Goal: Task Accomplishment & Management: Complete application form

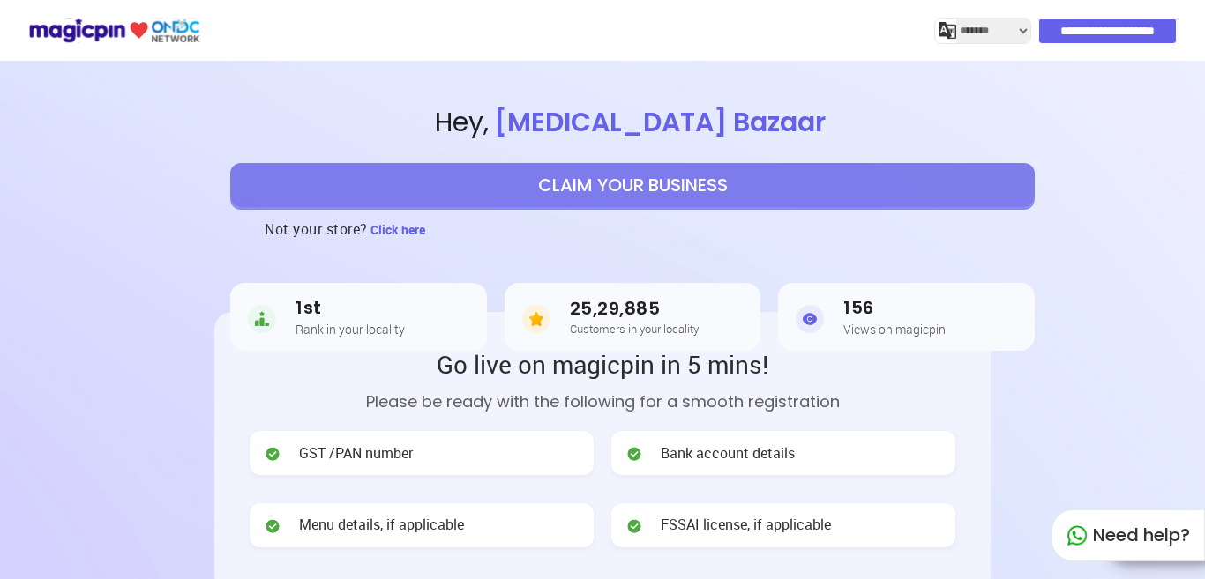
select select "*******"
click at [616, 188] on button "CLAIM YOUR BUSINESS" at bounding box center [632, 185] width 804 height 44
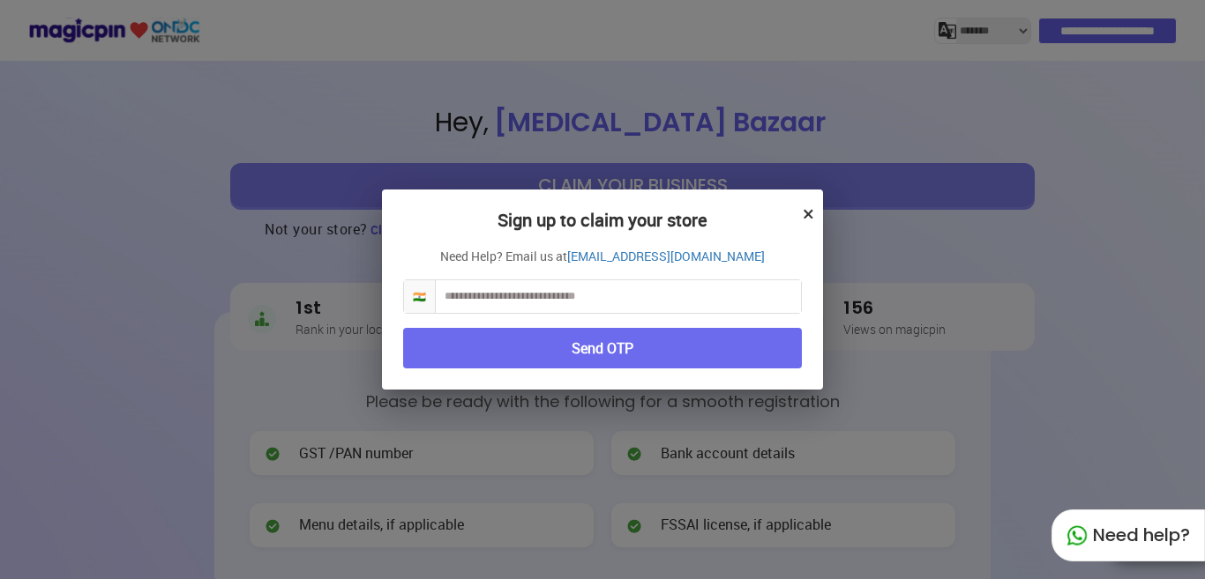
click at [482, 300] on input "text" at bounding box center [618, 296] width 365 height 33
type input "**********"
click at [527, 349] on button "Send OTP" at bounding box center [602, 348] width 399 height 41
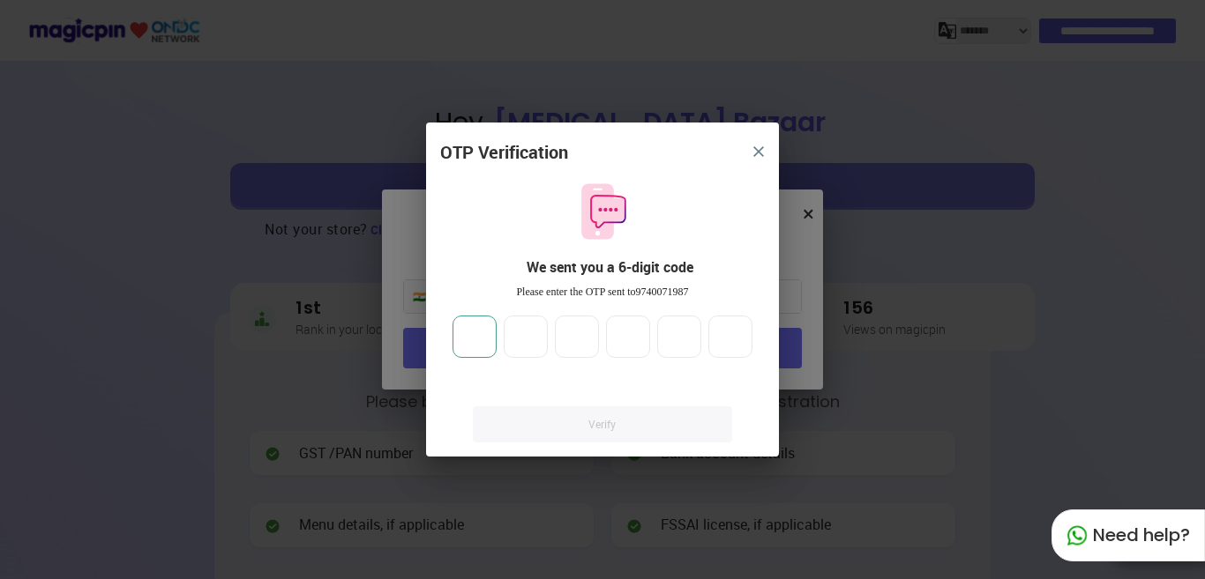
click at [472, 334] on input "number" at bounding box center [474, 337] width 44 height 42
type input "*"
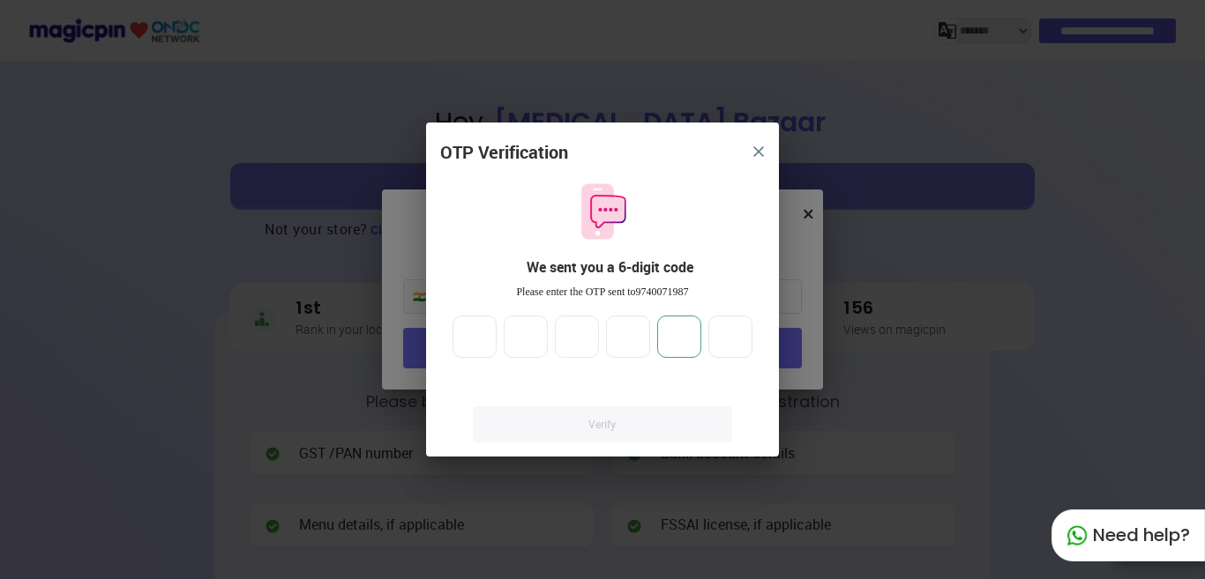
type input "*"
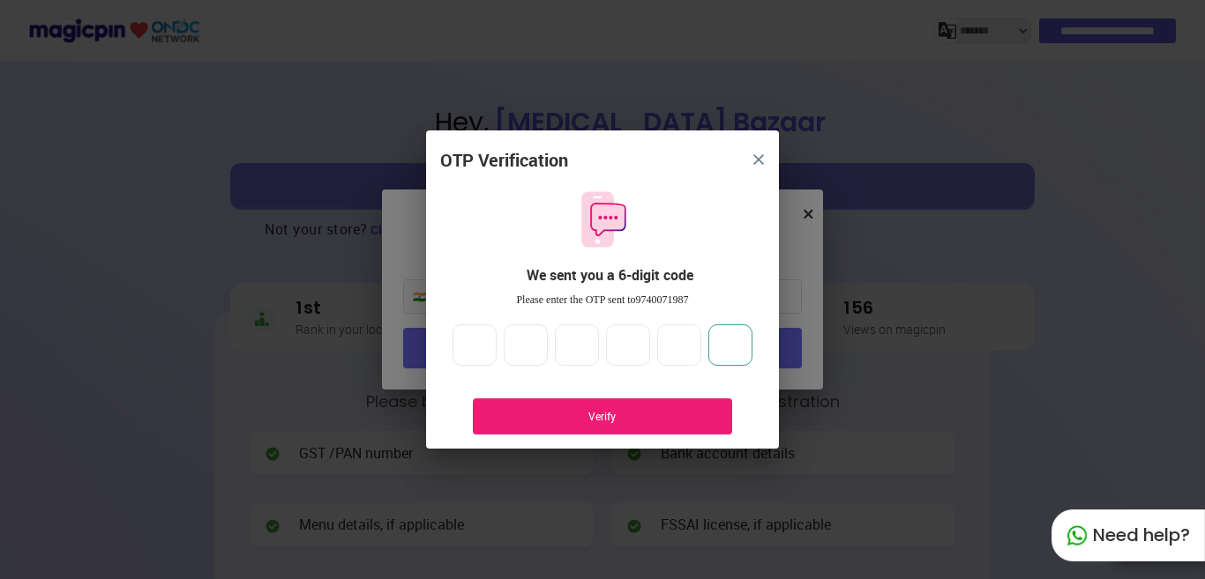
type input "*"
click at [518, 401] on div "Verify" at bounding box center [602, 417] width 259 height 36
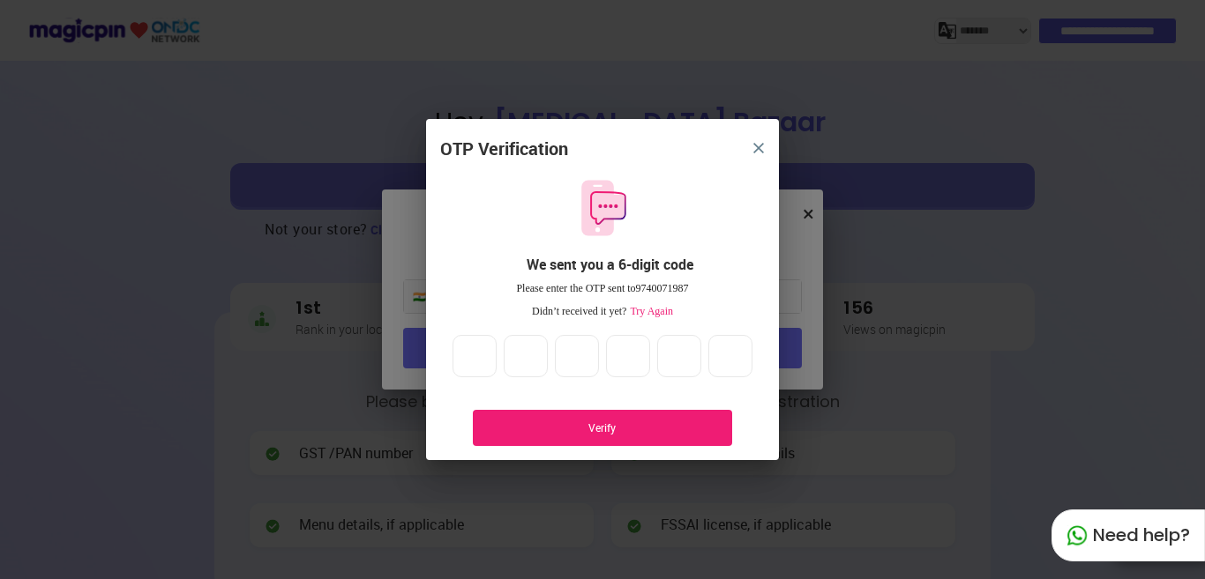
click at [586, 423] on div "Verify" at bounding box center [602, 428] width 206 height 15
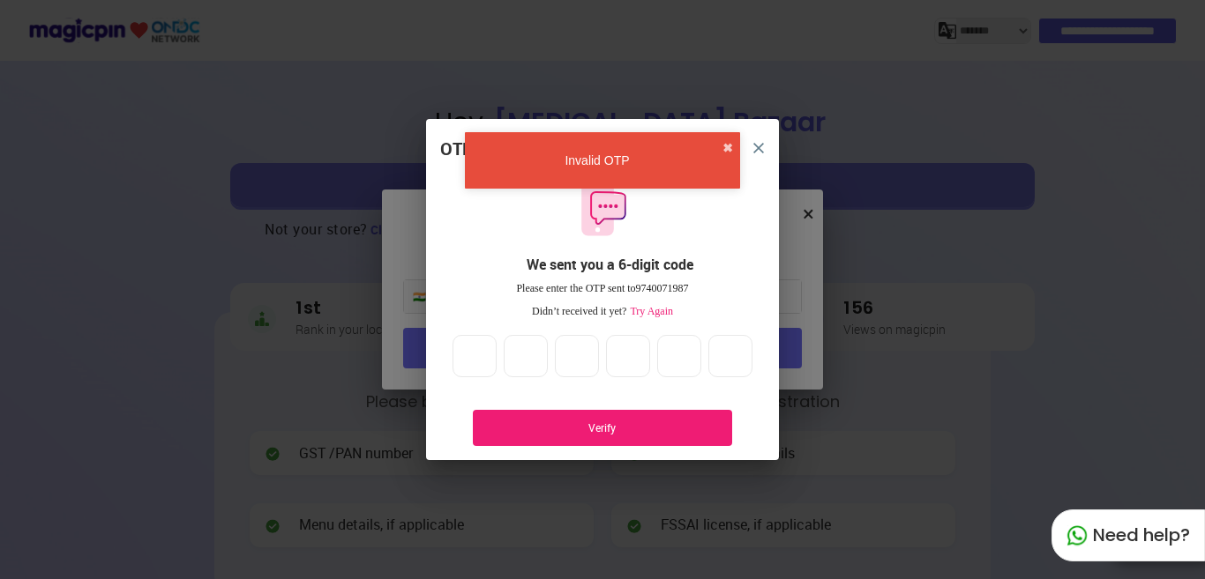
click at [643, 310] on span "Try Again" at bounding box center [649, 311] width 47 height 12
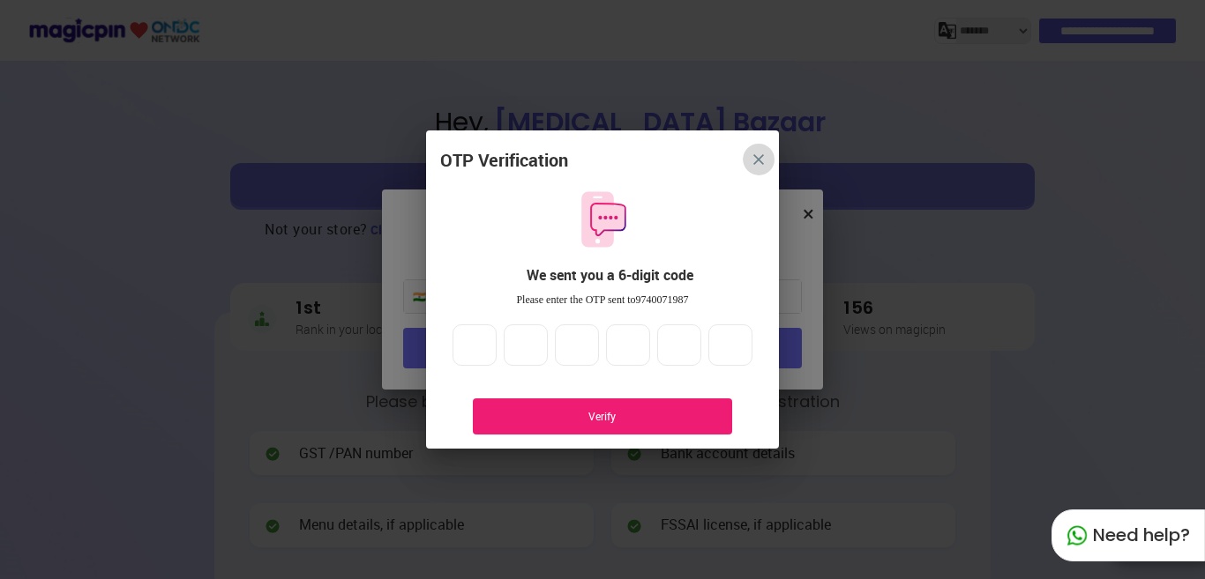
click at [754, 160] on img "close" at bounding box center [758, 159] width 11 height 11
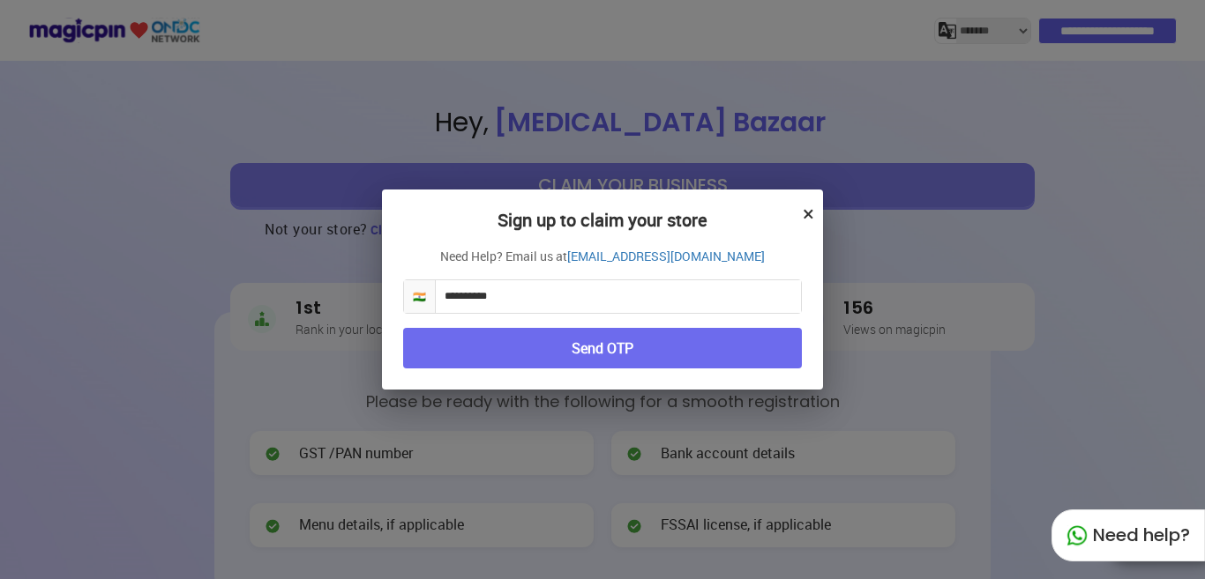
click at [592, 356] on button "Send OTP" at bounding box center [602, 348] width 399 height 41
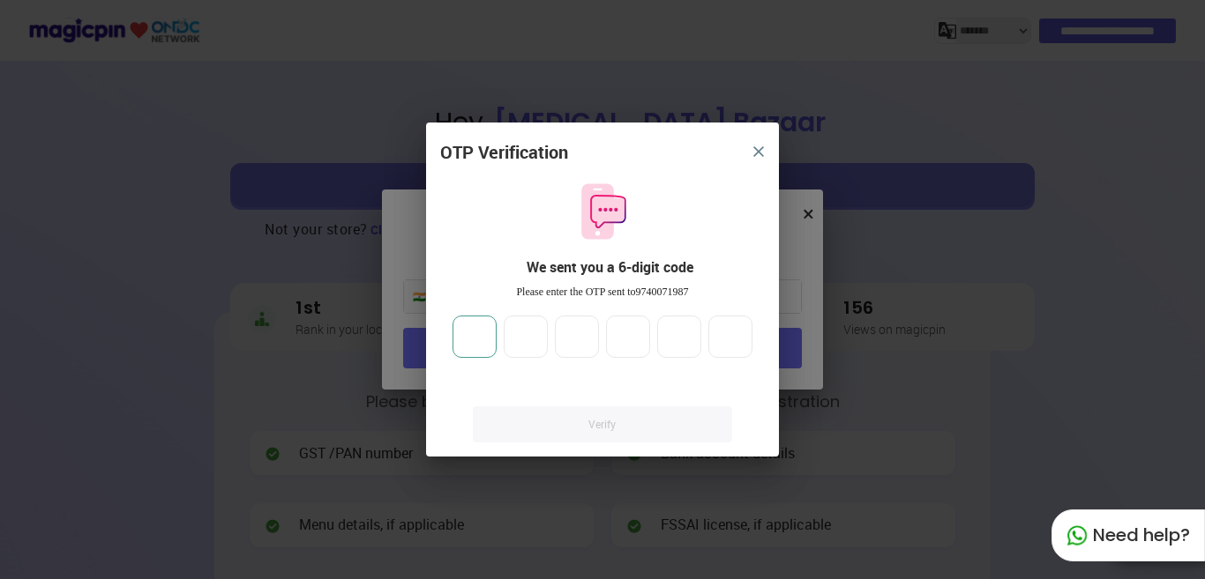
click at [482, 328] on input "number" at bounding box center [474, 337] width 44 height 42
type input "*"
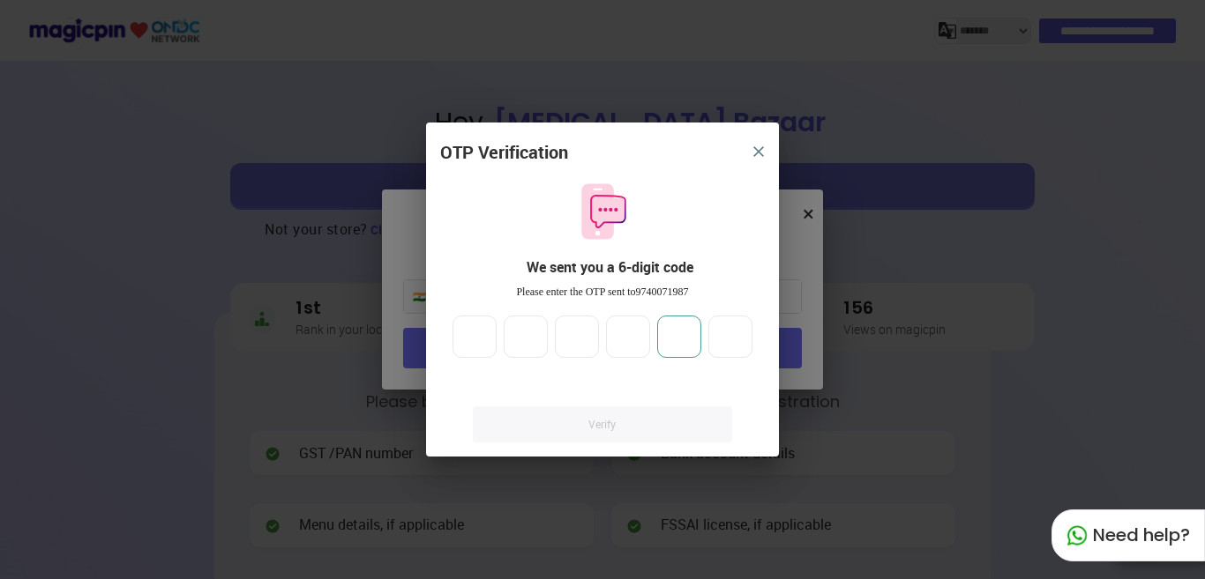
type input "*"
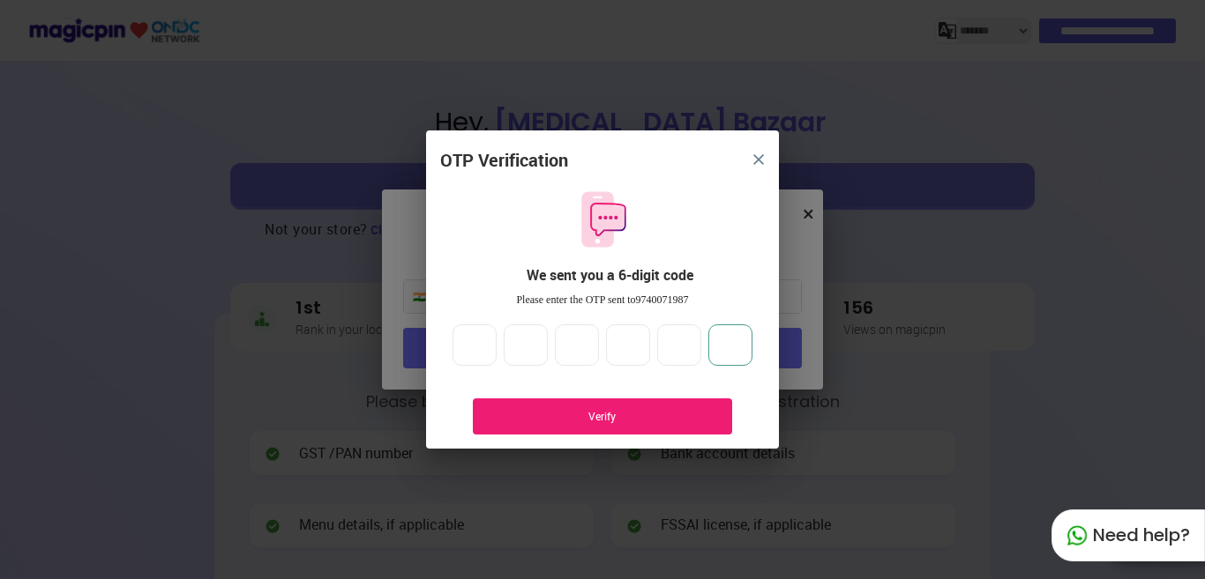
type input "*"
click at [612, 421] on div "Verify" at bounding box center [602, 416] width 206 height 15
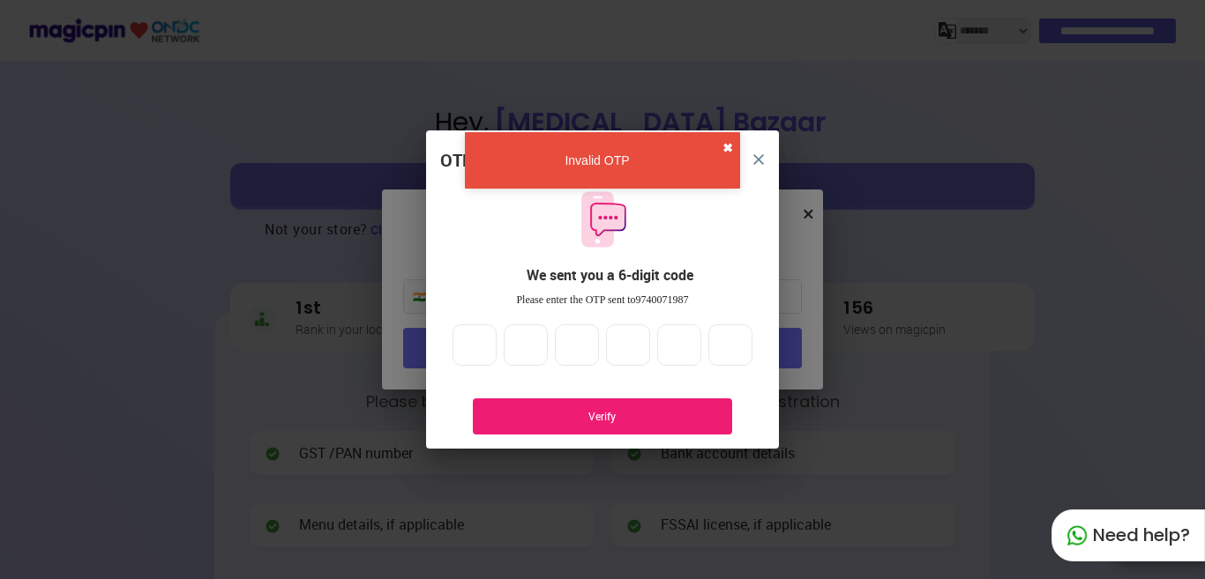
click at [727, 146] on button "✖" at bounding box center [727, 148] width 11 height 18
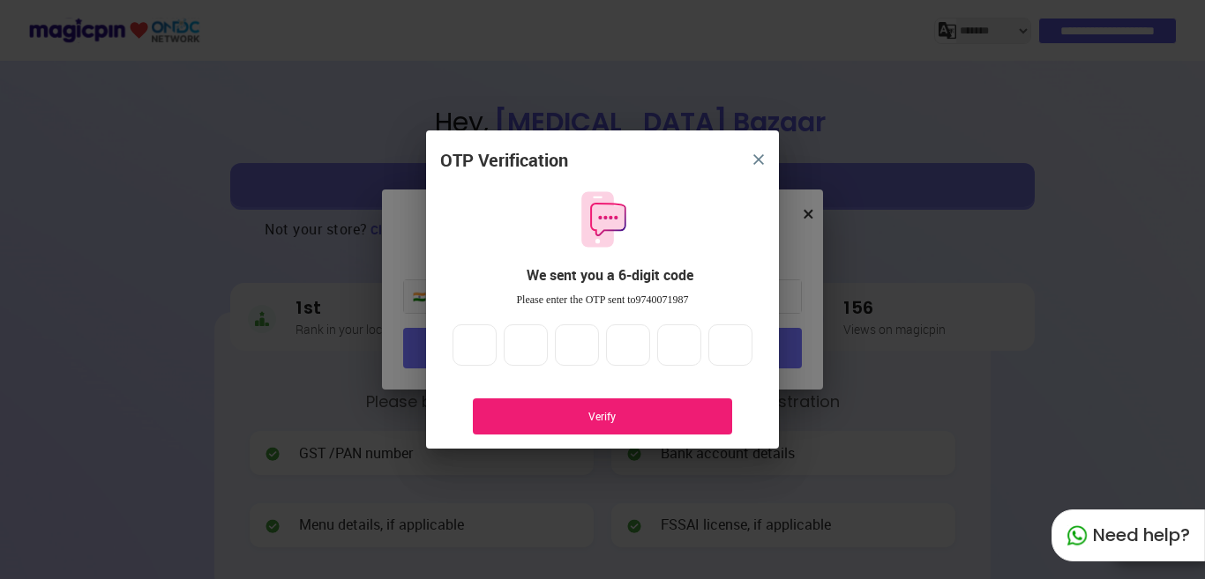
click at [754, 154] on img "close" at bounding box center [758, 159] width 11 height 11
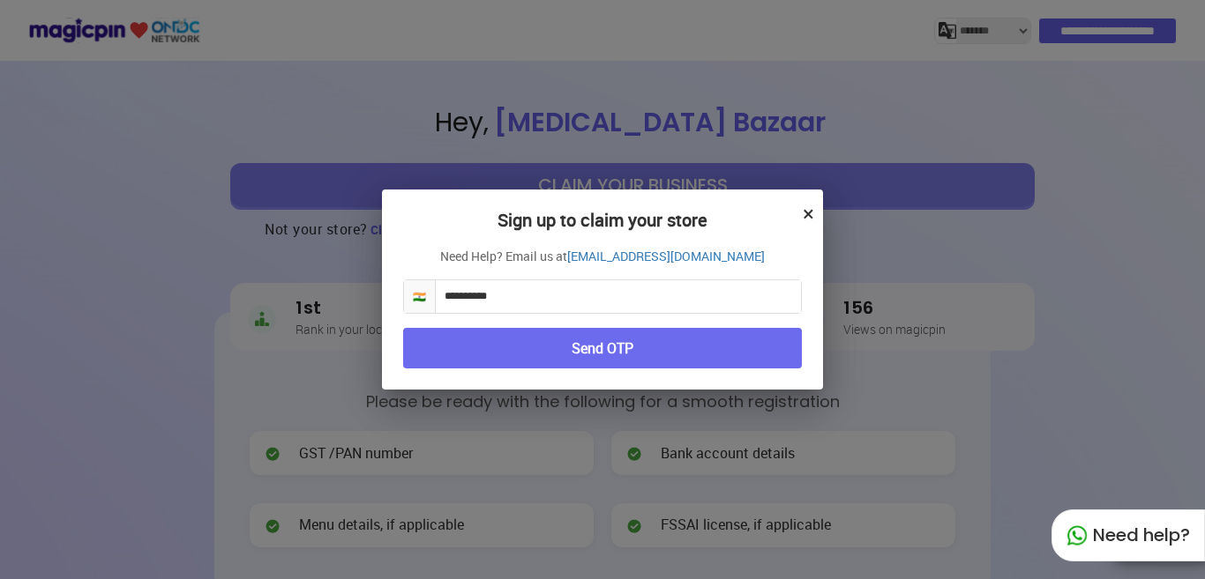
click at [512, 298] on input "**********" at bounding box center [618, 296] width 365 height 33
type input "*"
type input "**********"
click at [508, 340] on button "Send OTP" at bounding box center [602, 348] width 399 height 41
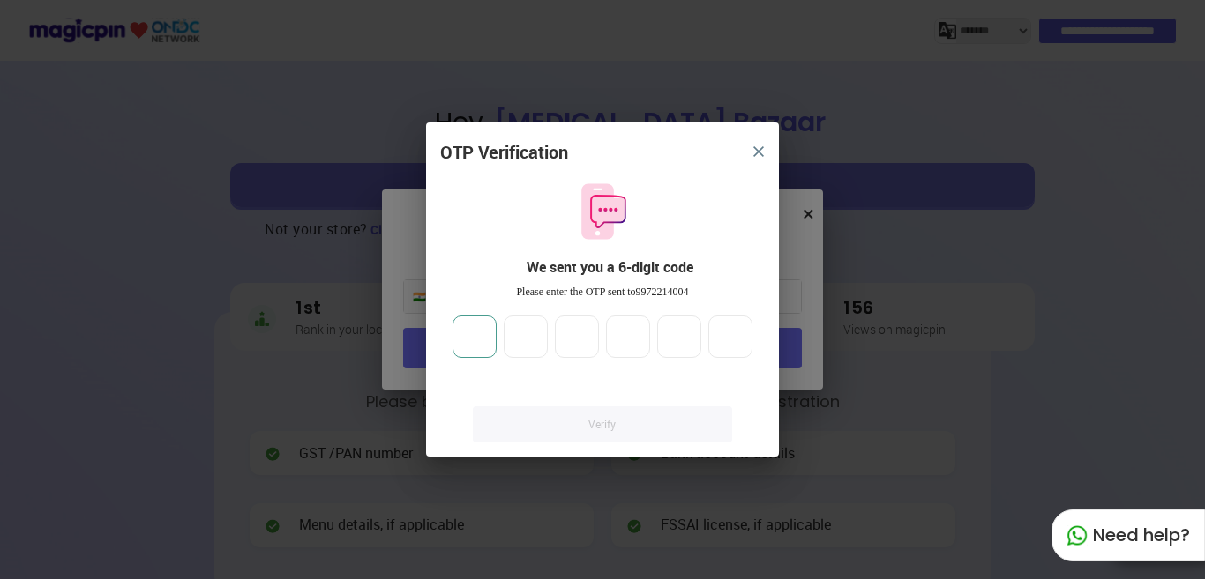
click at [465, 336] on input "number" at bounding box center [474, 337] width 44 height 42
type input "*"
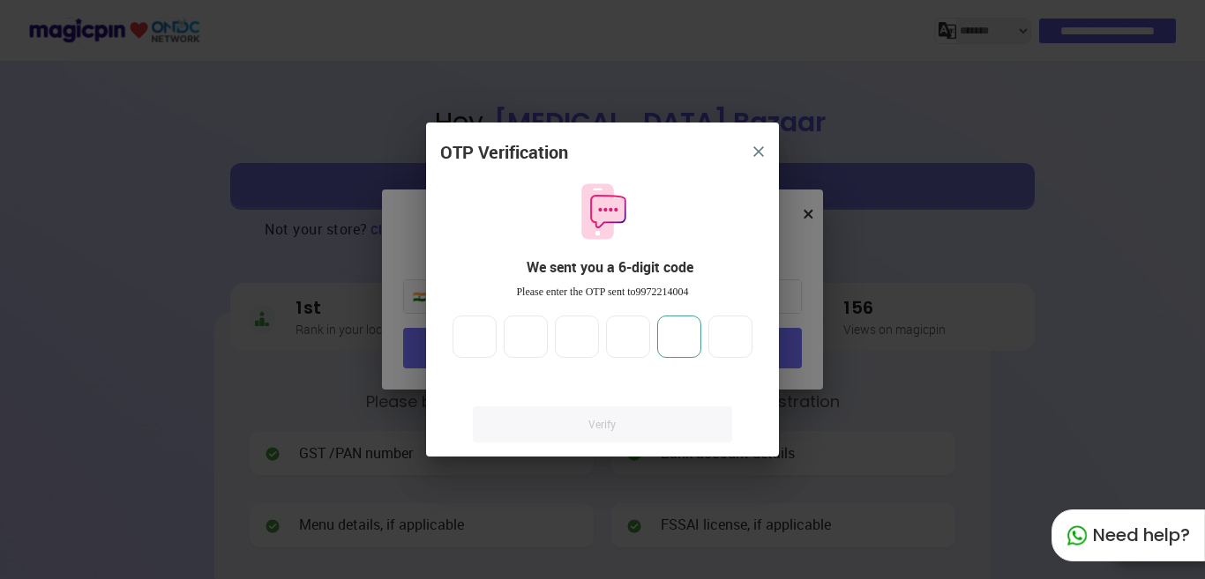
type input "*"
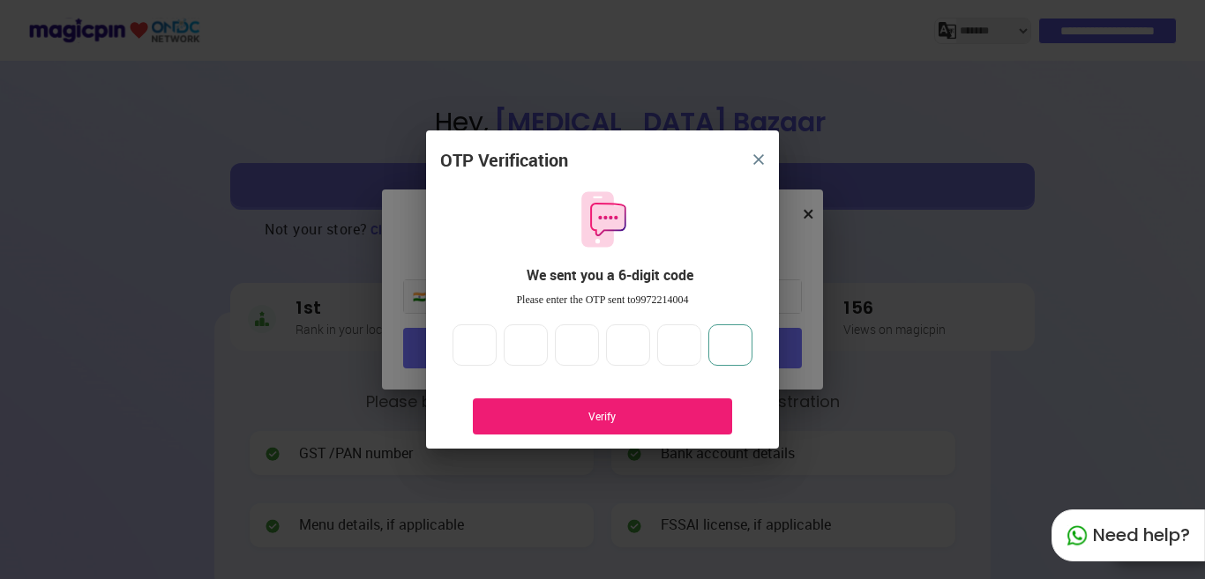
type input "*"
click at [573, 421] on div "Verify" at bounding box center [602, 416] width 206 height 15
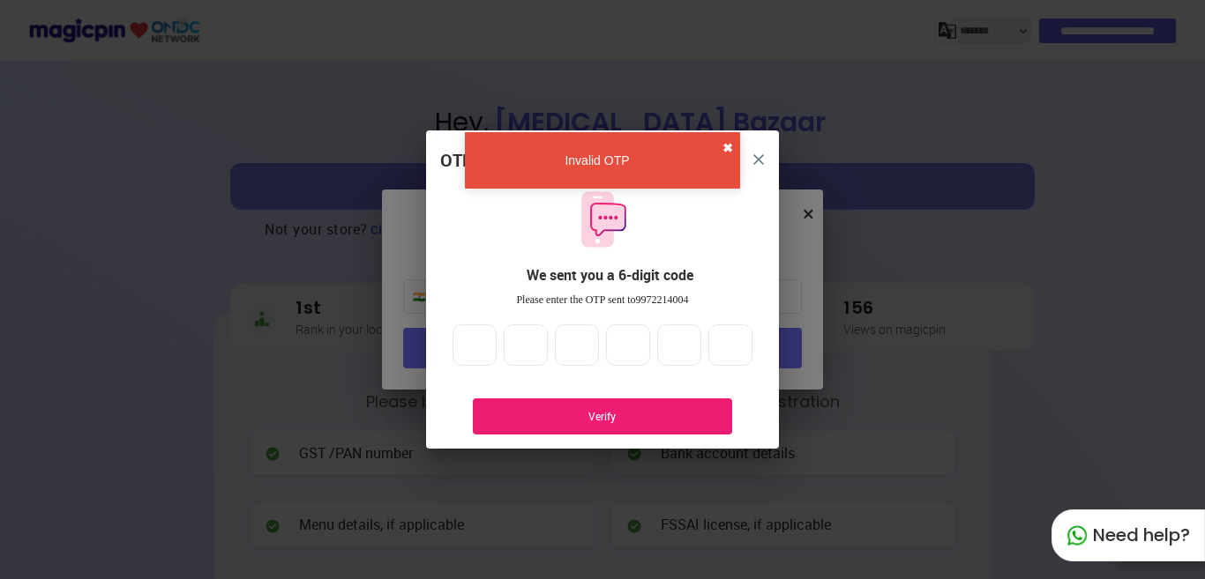
click at [726, 146] on button "✖" at bounding box center [727, 148] width 11 height 18
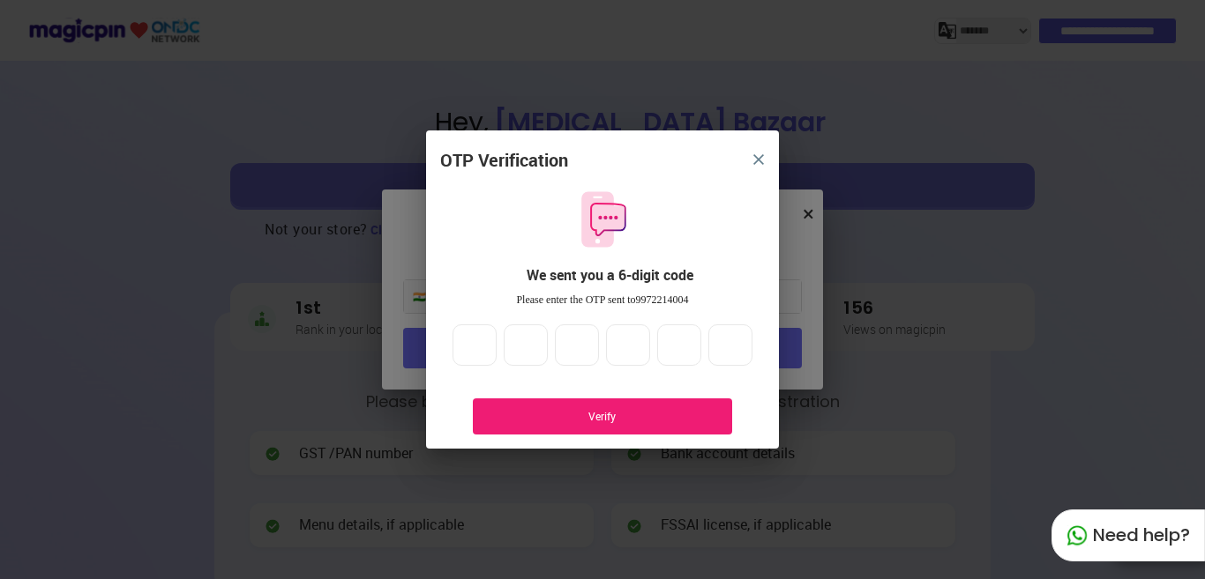
click at [762, 157] on img "close" at bounding box center [758, 159] width 11 height 11
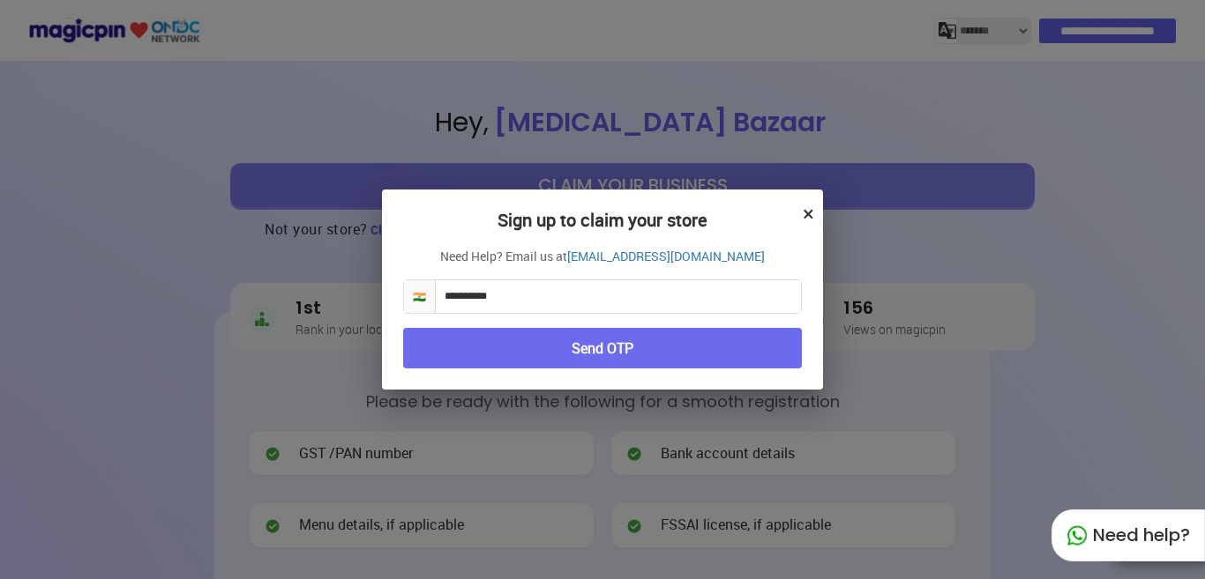
click at [806, 213] on button "×" at bounding box center [808, 213] width 11 height 30
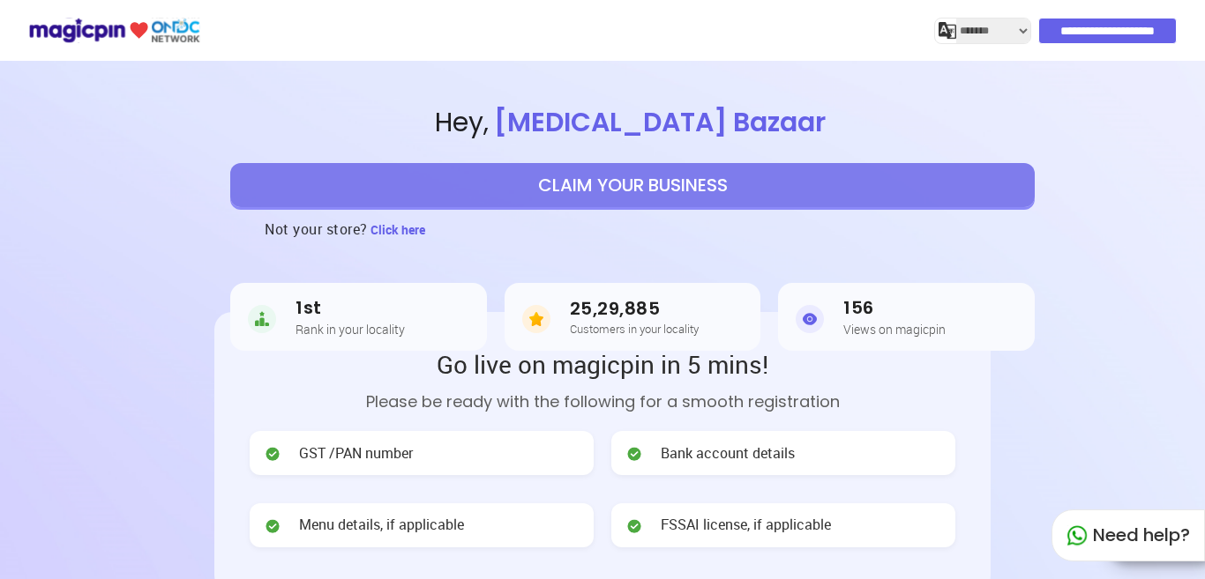
click at [1112, 533] on div "Need help?" at bounding box center [1127, 536] width 153 height 52
select select "*******"
click at [597, 176] on button "CLAIM YOUR BUSINESS" at bounding box center [632, 185] width 804 height 44
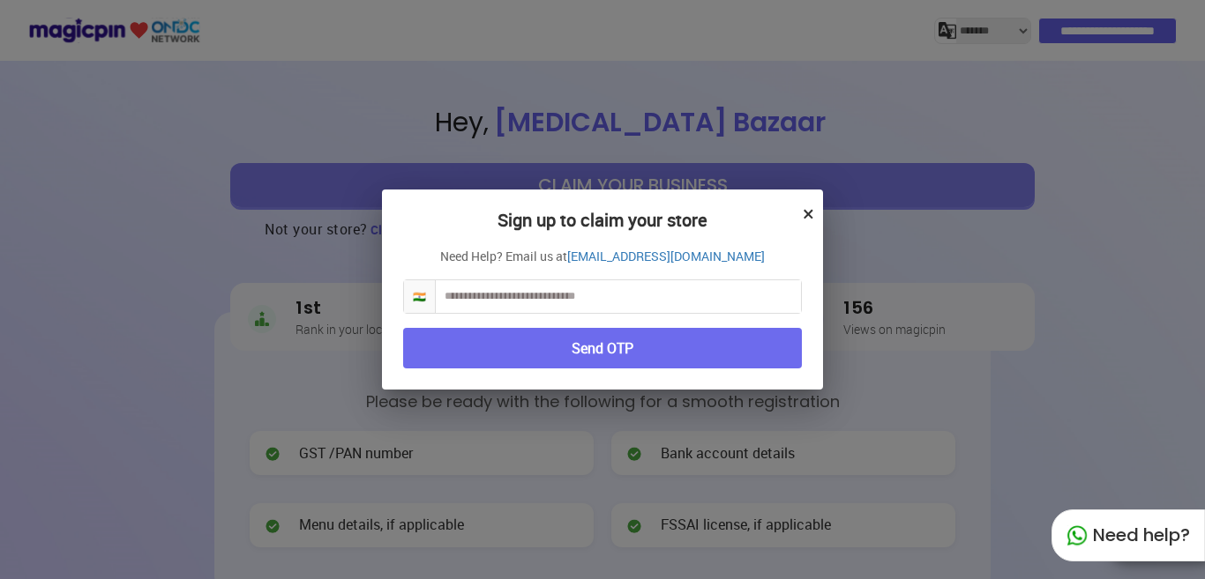
click at [485, 297] on input "text" at bounding box center [618, 296] width 365 height 33
type input "**********"
click at [561, 350] on button "Send OTP" at bounding box center [602, 348] width 399 height 41
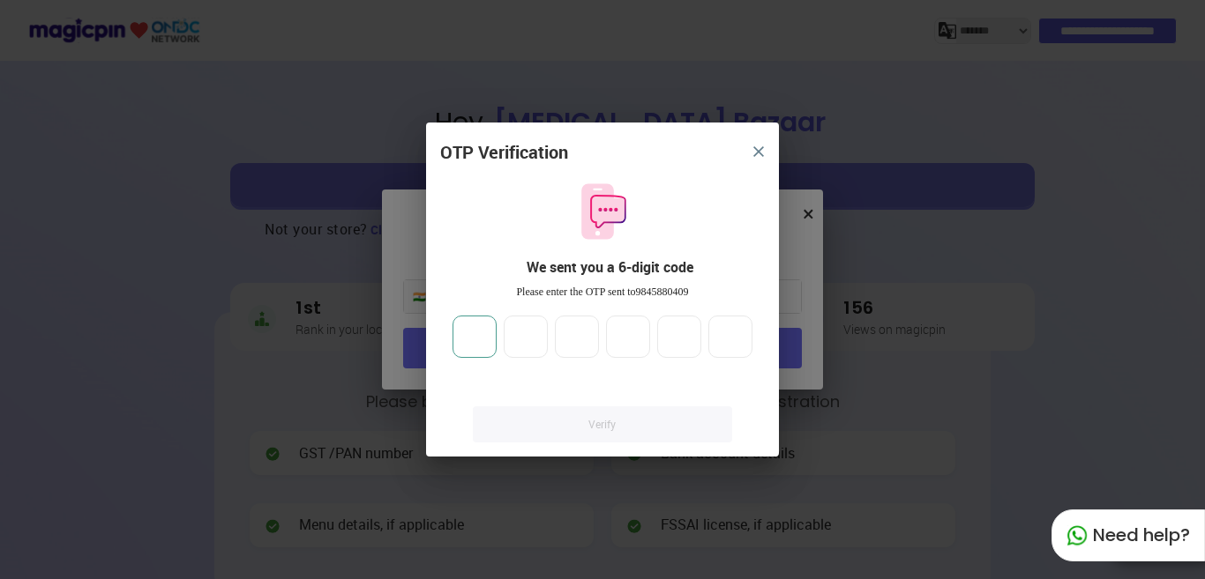
click at [484, 340] on input "number" at bounding box center [474, 337] width 44 height 42
type input "*"
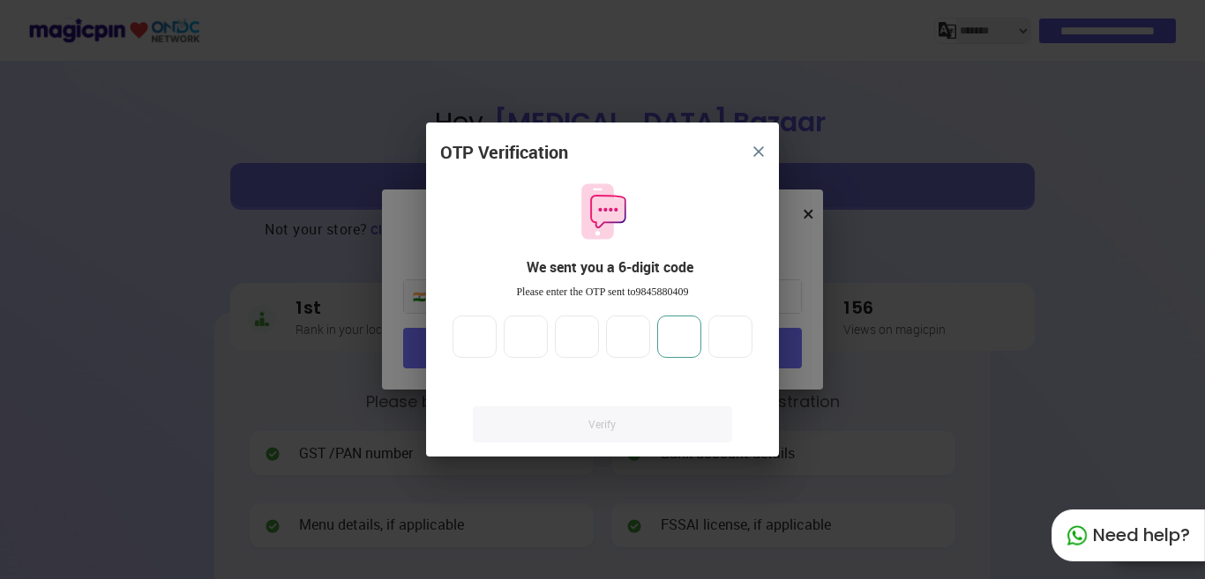
type input "*"
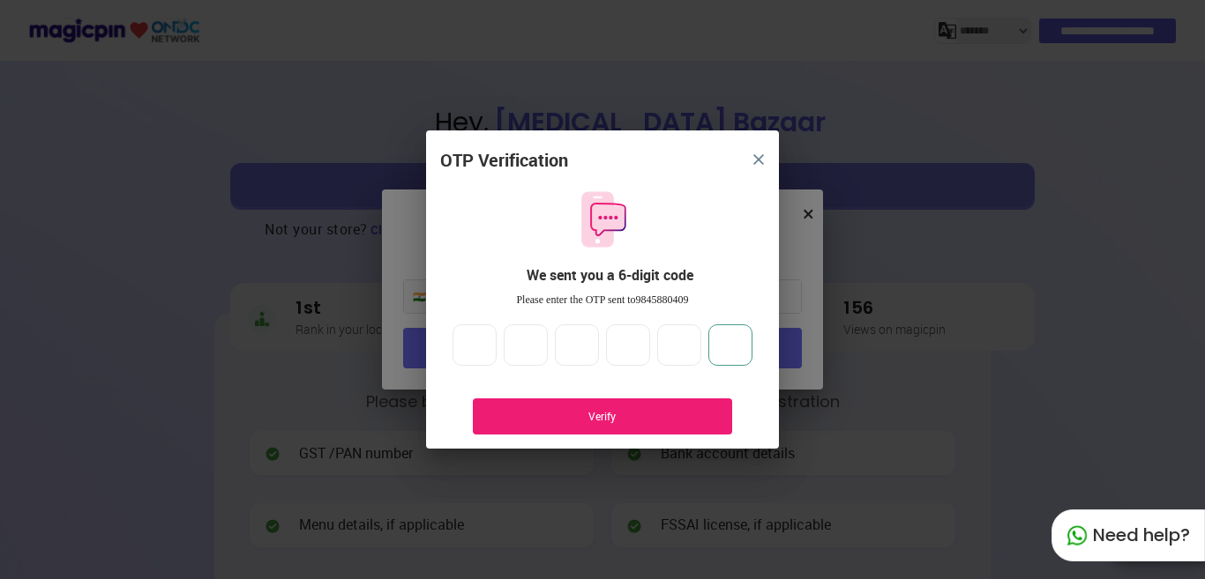
type input "*"
click at [536, 426] on div "Verify" at bounding box center [602, 417] width 259 height 36
click at [765, 152] on button "close" at bounding box center [759, 160] width 32 height 32
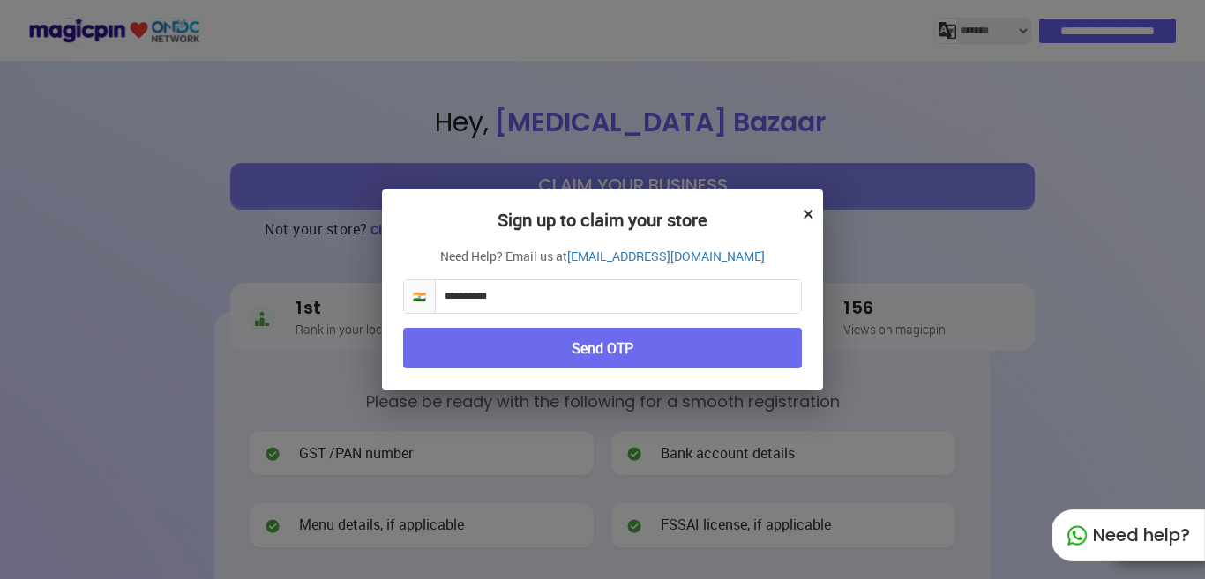
click at [811, 213] on button "×" at bounding box center [808, 213] width 11 height 30
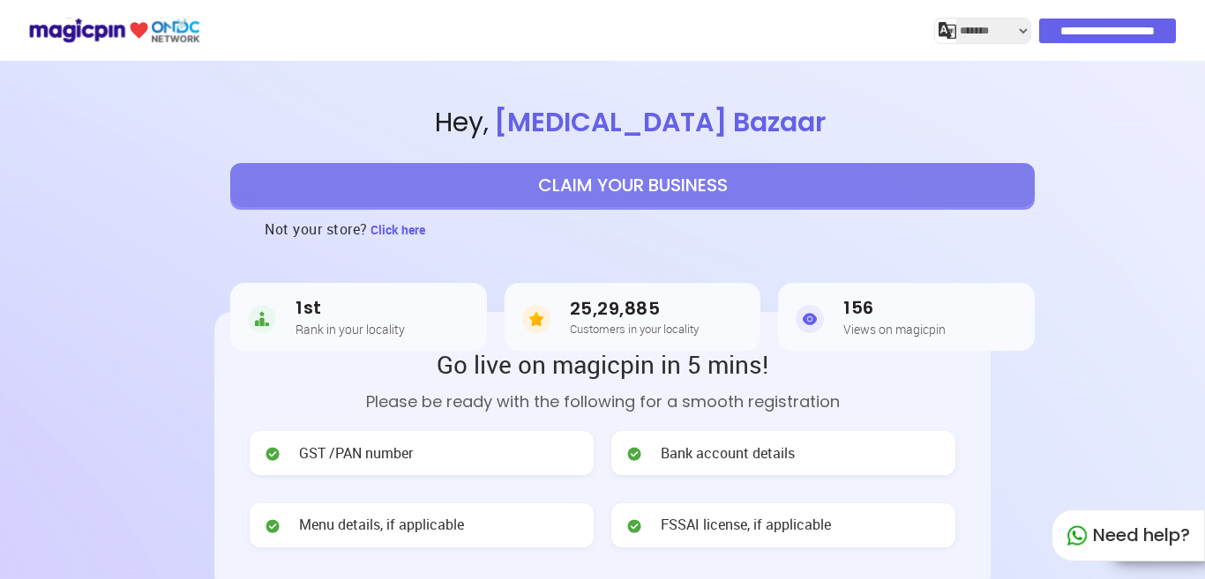
click at [608, 185] on button "CLAIM YOUR BUSINESS" at bounding box center [632, 185] width 804 height 44
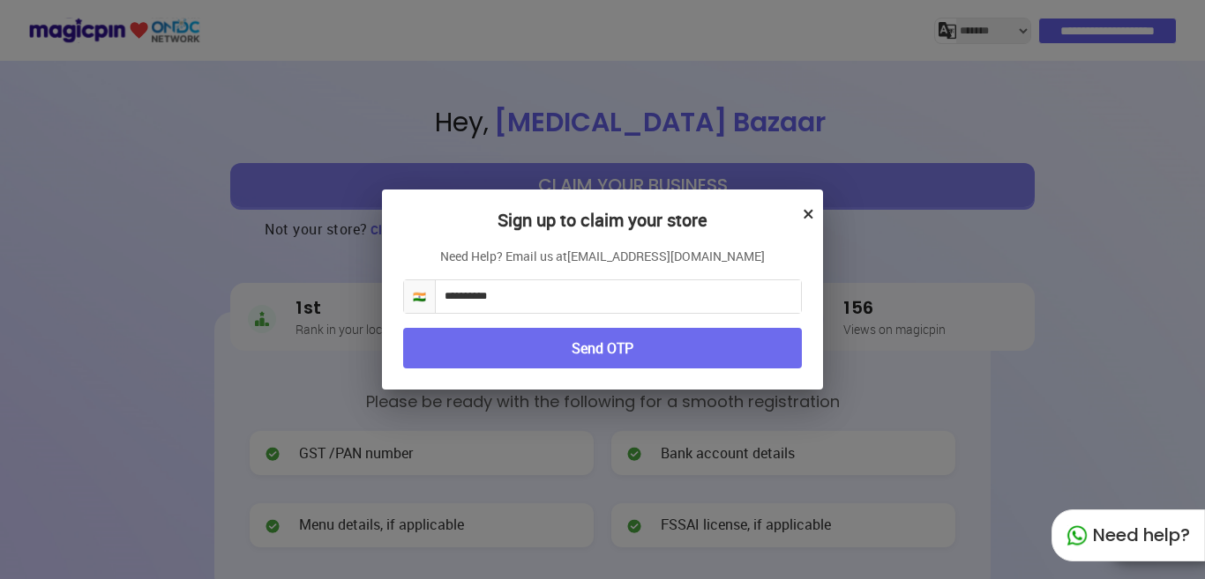
click at [652, 255] on link "[EMAIL_ADDRESS][DOMAIN_NAME]" at bounding box center [666, 257] width 198 height 18
click at [615, 254] on link "[EMAIL_ADDRESS][DOMAIN_NAME]" at bounding box center [666, 257] width 198 height 18
click at [805, 210] on button "×" at bounding box center [808, 213] width 11 height 30
